Goal: Navigation & Orientation: Find specific page/section

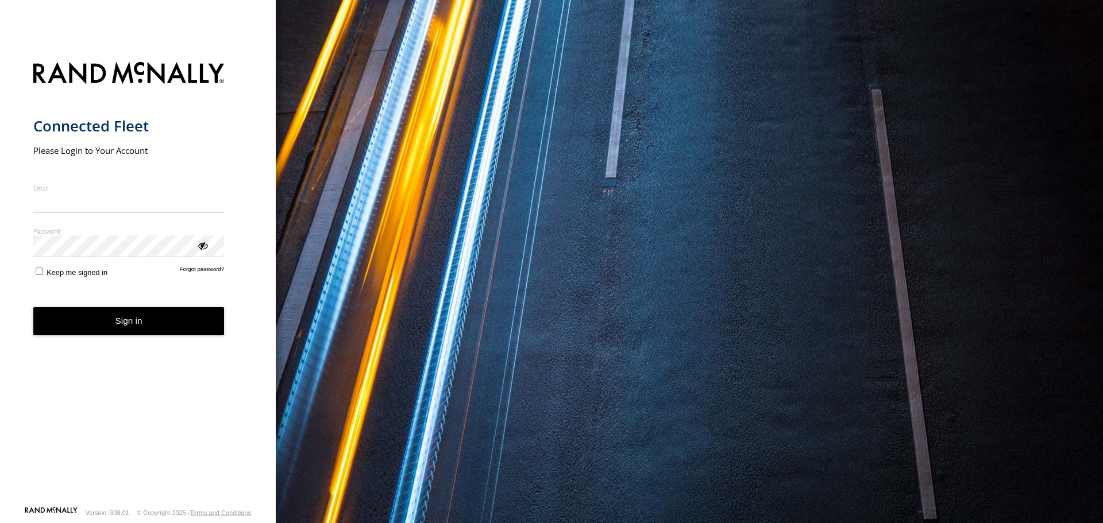
type input "**********"
click at [124, 331] on button "Sign in" at bounding box center [128, 321] width 191 height 28
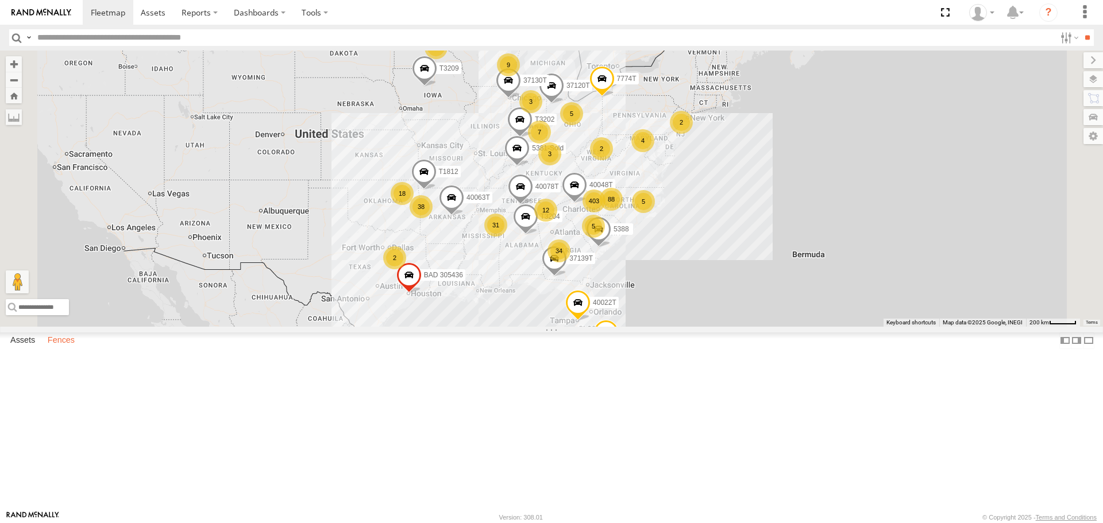
click at [58, 349] on label "Fences" at bounding box center [61, 341] width 38 height 16
click at [0, 0] on div "[GEOGRAPHIC_DATA] - [GEOGRAPHIC_DATA], [GEOGRAPHIC_DATA]" at bounding box center [0, 0] width 0 height 0
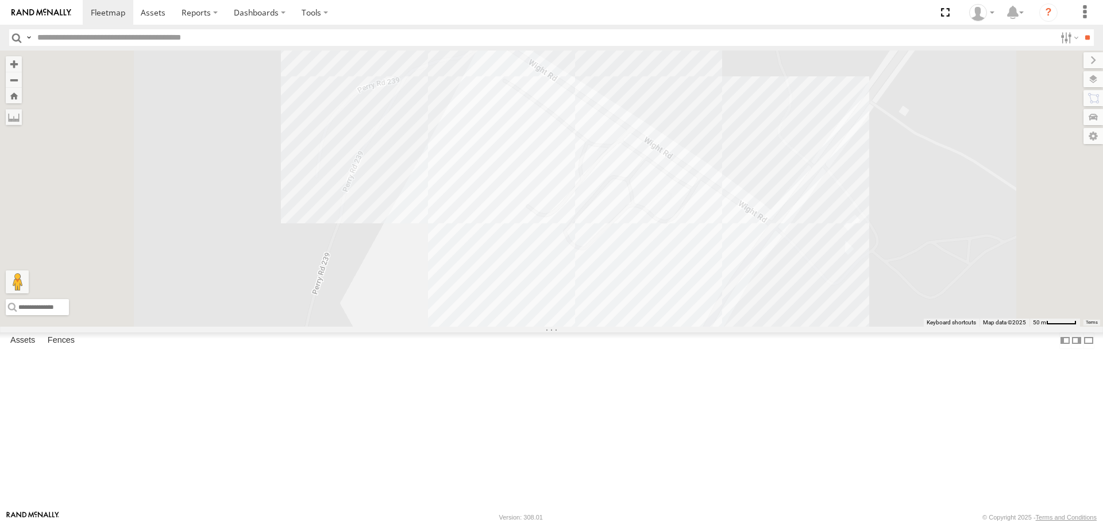
click at [0, 0] on div "Walmart Shelby" at bounding box center [0, 0] width 0 height 0
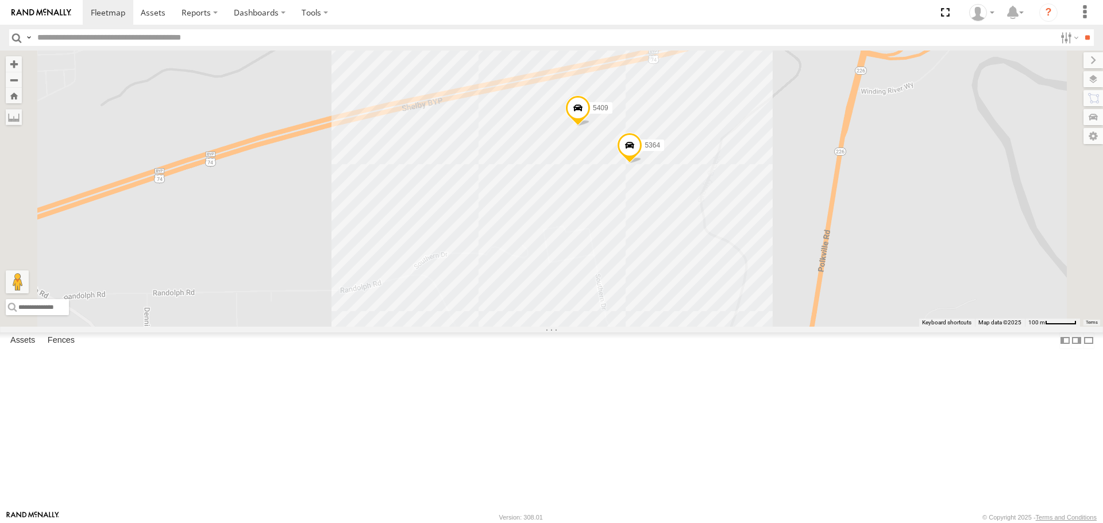
scroll to position [343, 0]
click at [17, 349] on label "Assets" at bounding box center [23, 341] width 36 height 16
